Goal: Transaction & Acquisition: Obtain resource

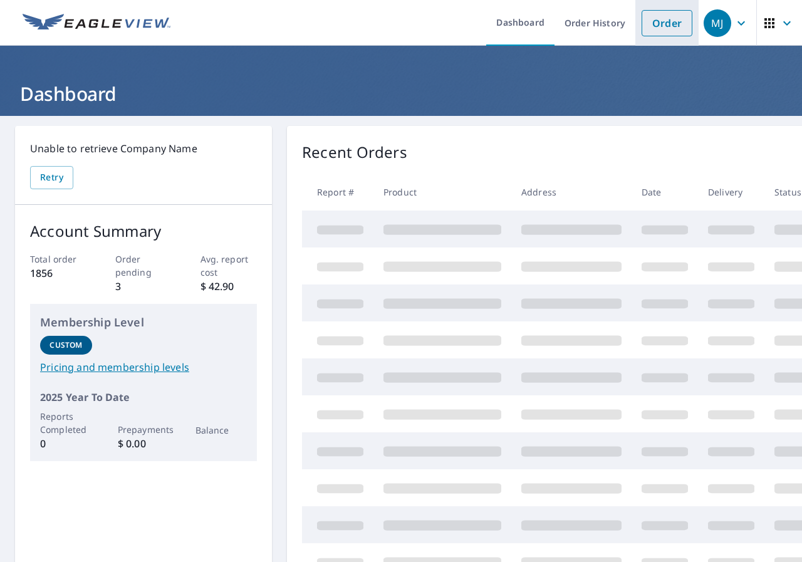
click at [668, 17] on link "Order" at bounding box center [667, 23] width 51 height 26
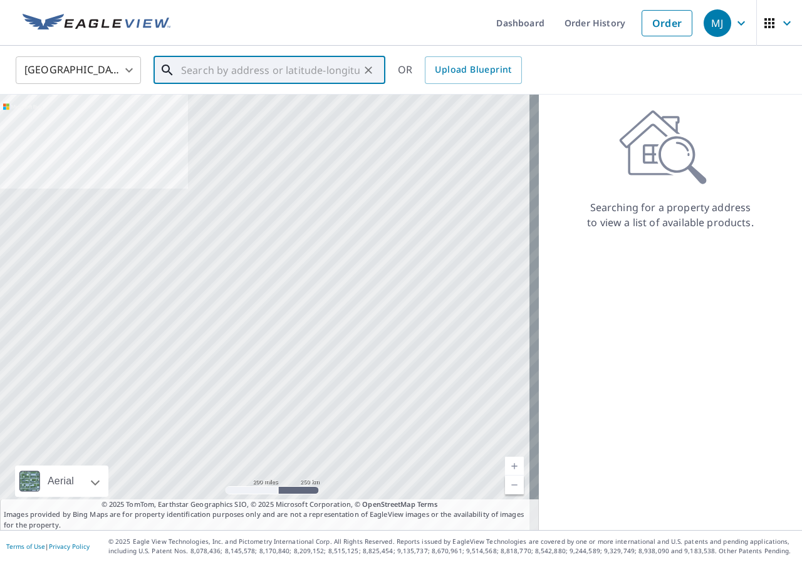
click at [261, 70] on input "text" at bounding box center [270, 70] width 179 height 35
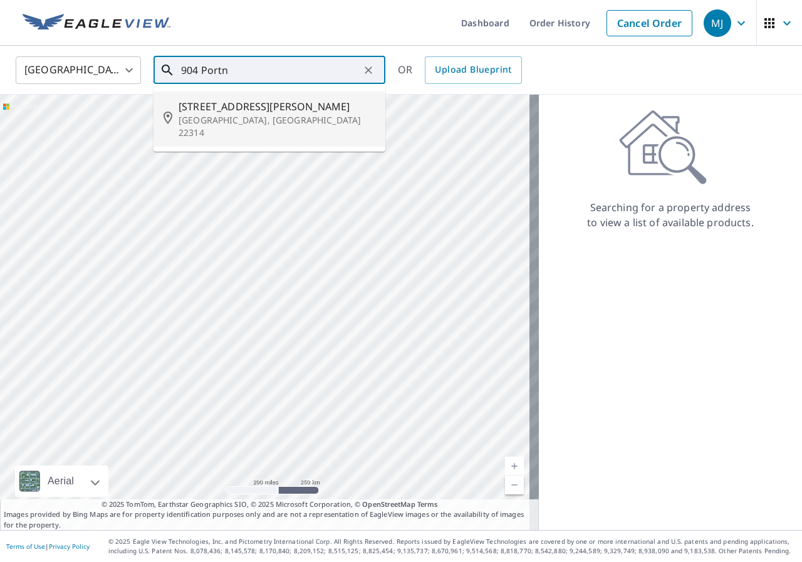
click at [219, 117] on p "[GEOGRAPHIC_DATA], [GEOGRAPHIC_DATA] 22314" at bounding box center [277, 126] width 197 height 25
type input "[STREET_ADDRESS][PERSON_NAME]"
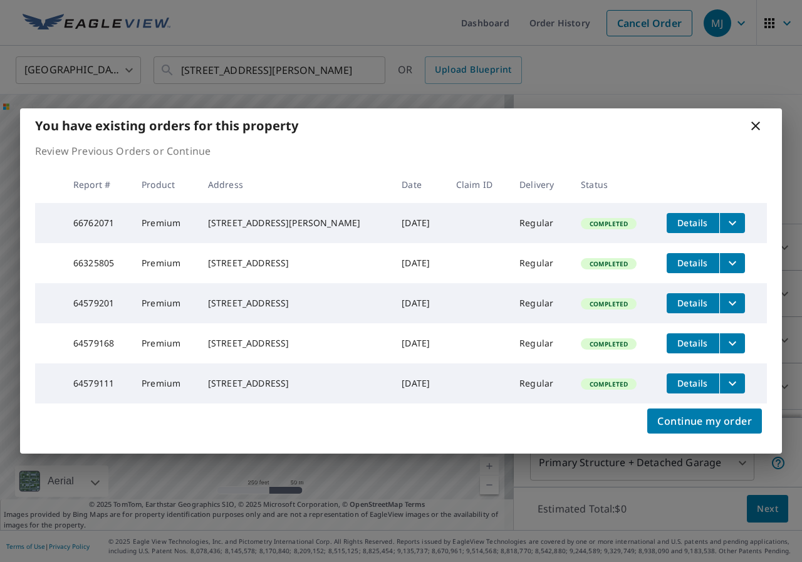
click at [689, 217] on span "Details" at bounding box center [693, 223] width 38 height 12
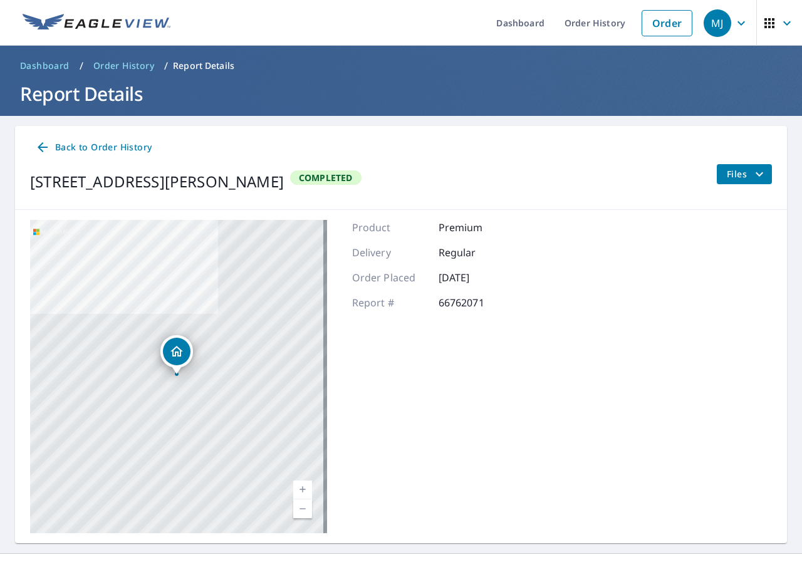
click at [727, 176] on span "Files" at bounding box center [747, 174] width 40 height 15
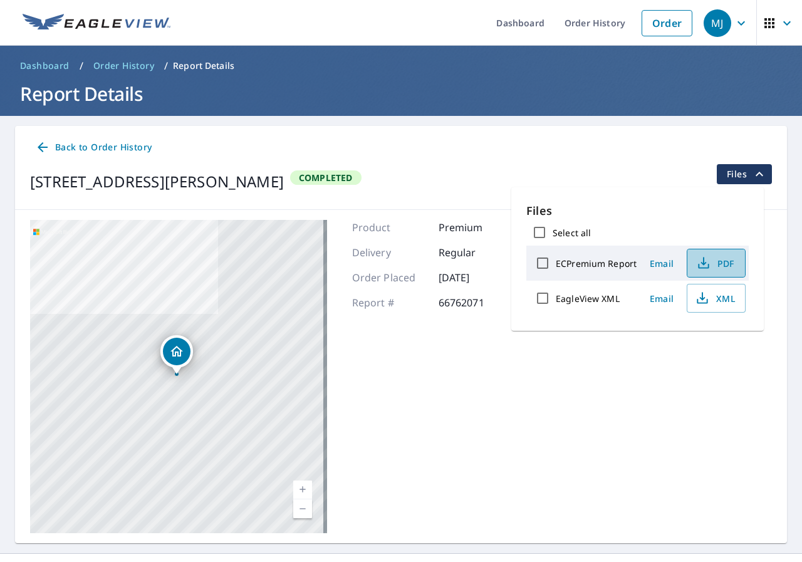
click at [708, 266] on icon "button" at bounding box center [703, 263] width 15 height 15
